Goal: Complete application form

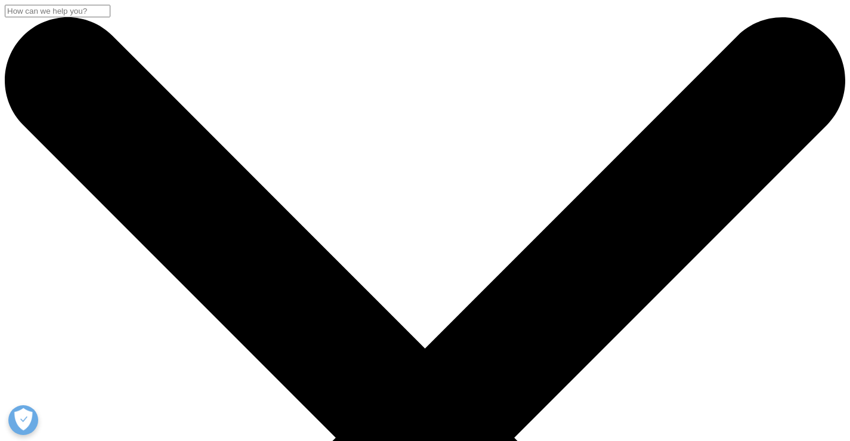
select select "[GEOGRAPHIC_DATA]"
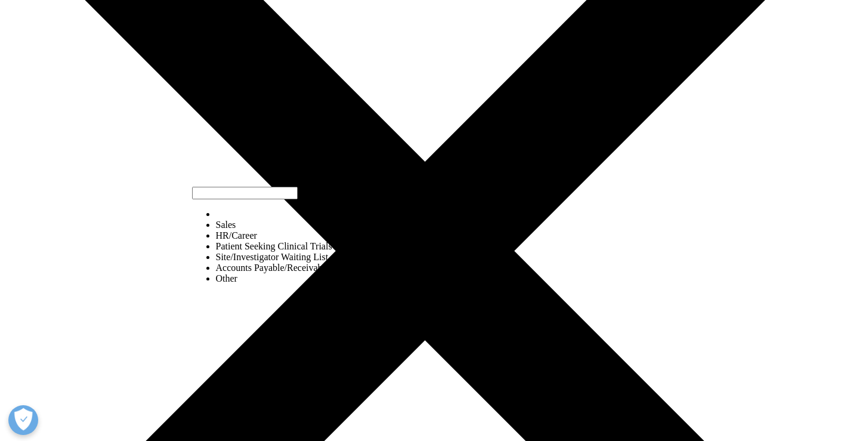
select select "Sales"
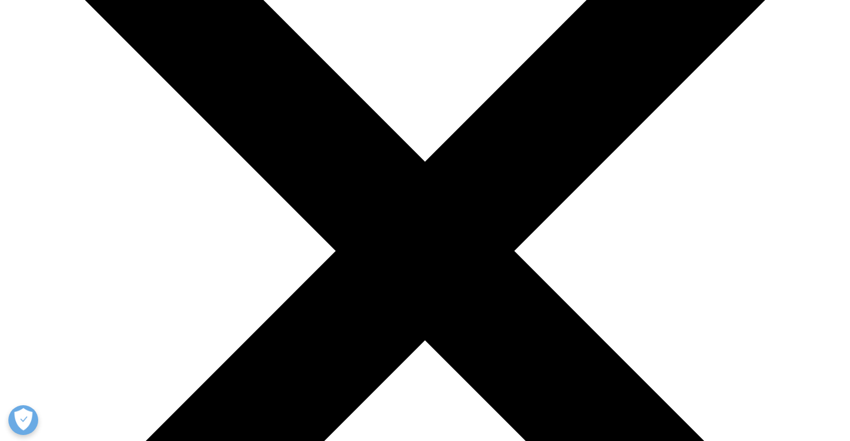
scroll to position [665, 0]
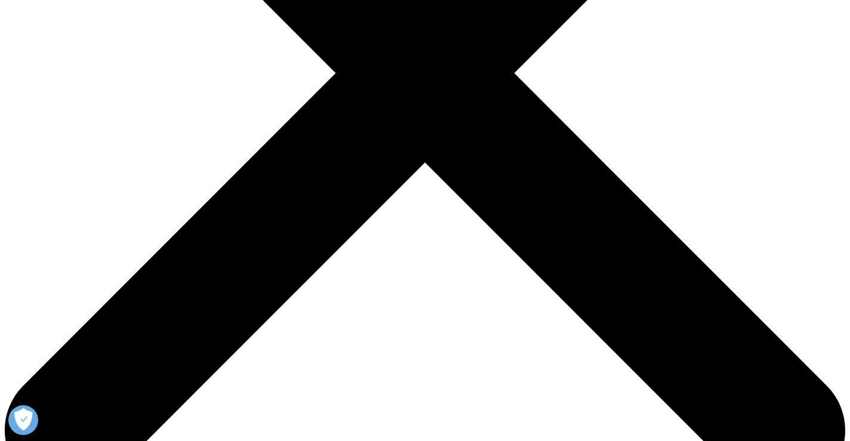
drag, startPoint x: 380, startPoint y: 326, endPoint x: 263, endPoint y: 240, distance: 145.5
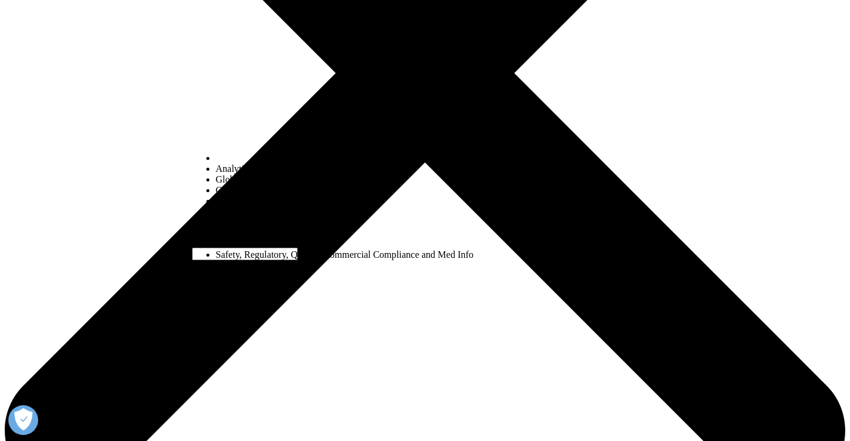
select select "Commercialization"
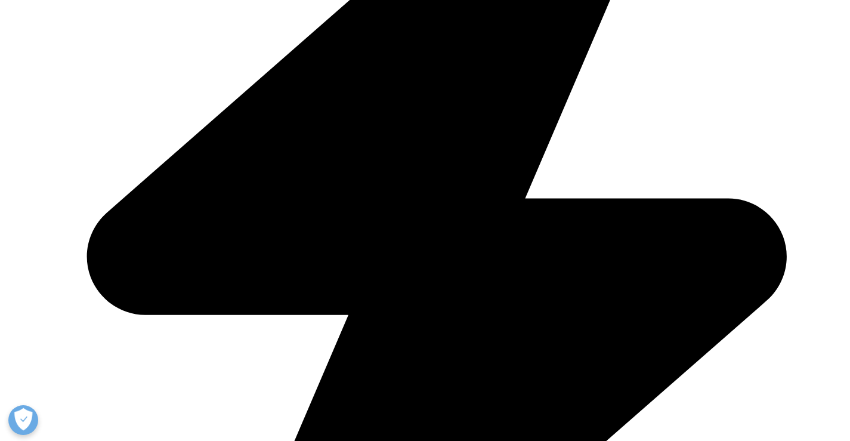
scroll to position [641, 0]
